Goal: Information Seeking & Learning: Learn about a topic

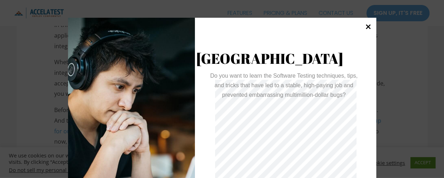
click at [366, 26] on icon at bounding box center [368, 26] width 5 height 5
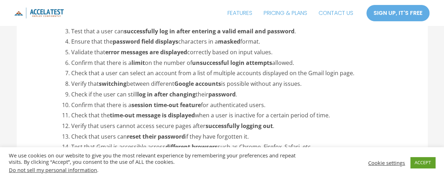
scroll to position [1214, 0]
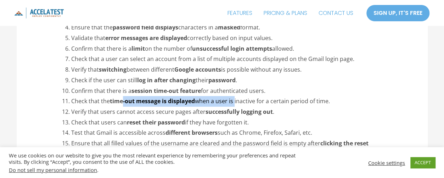
drag, startPoint x: 124, startPoint y: 80, endPoint x: 237, endPoint y: 81, distance: 112.4
click at [237, 96] on li "Check that the time-out message is displayed when a user is inactive for a cert…" at bounding box center [230, 101] width 319 height 11
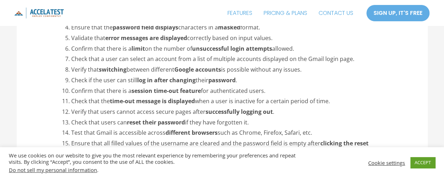
click at [184, 107] on li "Verify that users cannot access secure pages after successfully logging out ." at bounding box center [230, 112] width 319 height 11
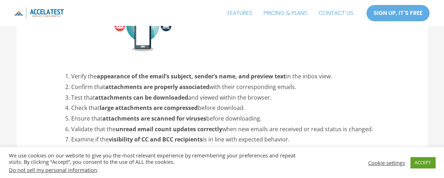
scroll to position [1426, 0]
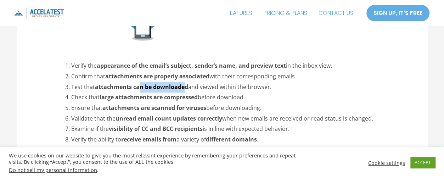
drag, startPoint x: 140, startPoint y: 67, endPoint x: 184, endPoint y: 66, distance: 44.3
click at [184, 83] on strong "attachments can be downloaded" at bounding box center [141, 87] width 93 height 8
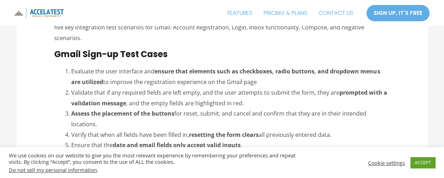
scroll to position [815, 0]
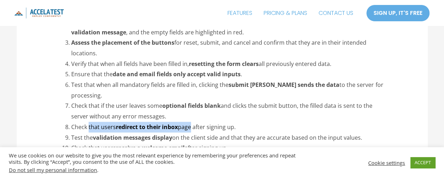
drag, startPoint x: 89, startPoint y: 104, endPoint x: 193, endPoint y: 106, distance: 104.2
click at [193, 122] on li "Check that users redirect to their inbox page after signing up." at bounding box center [230, 127] width 319 height 11
drag, startPoint x: 94, startPoint y: 116, endPoint x: 174, endPoint y: 118, distance: 79.4
click at [172, 134] on strong "validation messages display" at bounding box center [132, 138] width 79 height 8
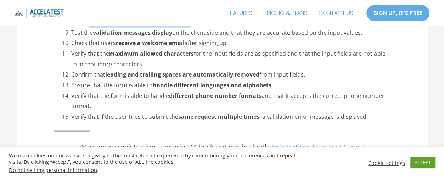
scroll to position [922, 0]
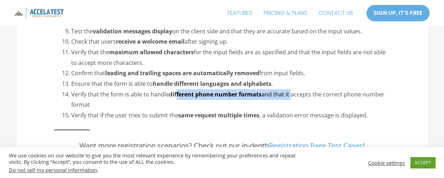
drag, startPoint x: 293, startPoint y: 76, endPoint x: 177, endPoint y: 73, distance: 116.3
click at [177, 89] on li "Verify that the form is able to handle different phone number formats and that …" at bounding box center [230, 99] width 319 height 21
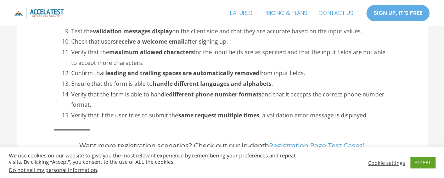
click at [175, 90] on strong "different phone number formats" at bounding box center [215, 94] width 93 height 8
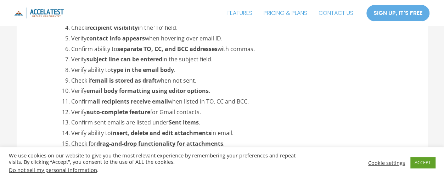
scroll to position [1701, 0]
